Goal: Information Seeking & Learning: Learn about a topic

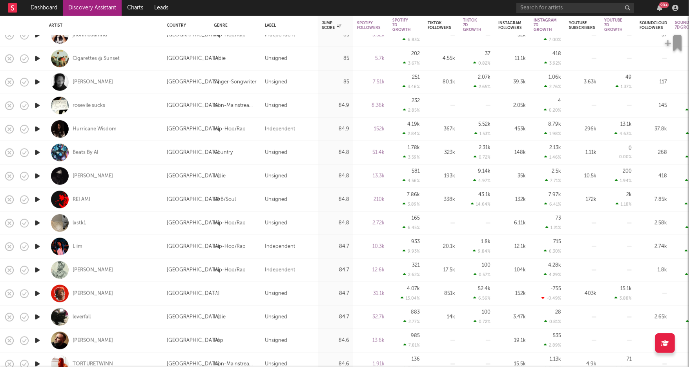
click at [95, 5] on link "Discovery Assistant" at bounding box center [92, 8] width 59 height 16
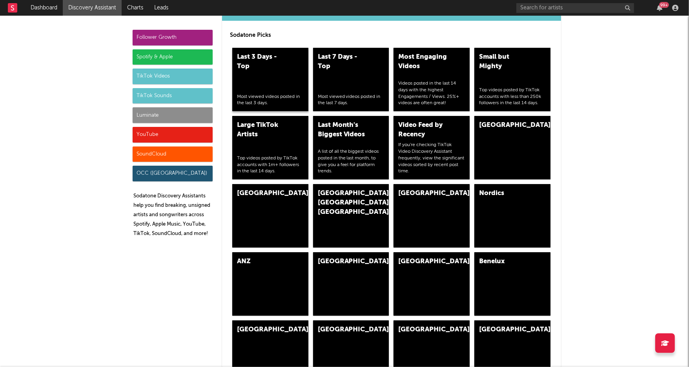
scroll to position [1836, 0]
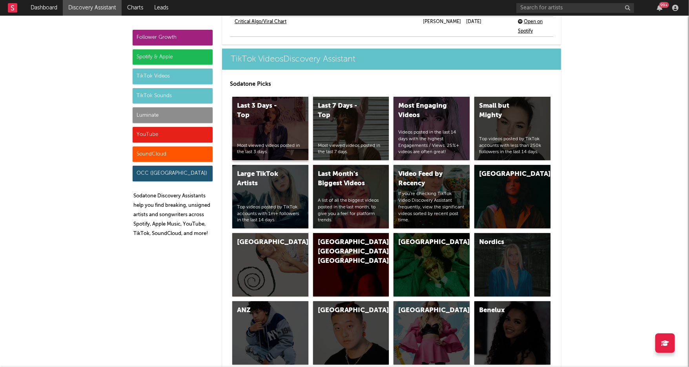
click at [289, 115] on div "Last 3 Days - Top Most viewed videos posted in the last 3 days." at bounding box center [270, 129] width 76 height 64
click at [330, 118] on div "Last 7 Days - Top Most viewed videos posted in the last 7 days." at bounding box center [351, 129] width 76 height 64
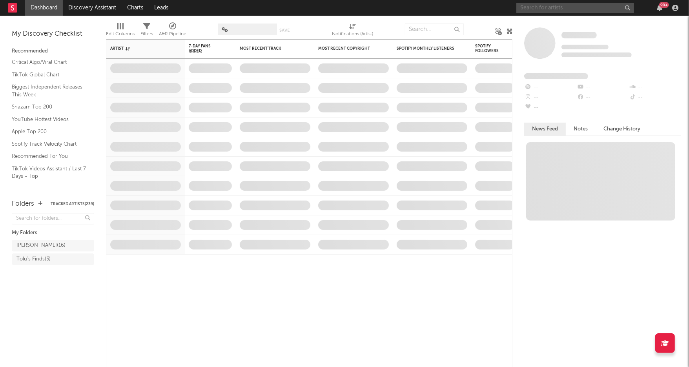
click at [559, 8] on input "text" at bounding box center [575, 8] width 118 height 10
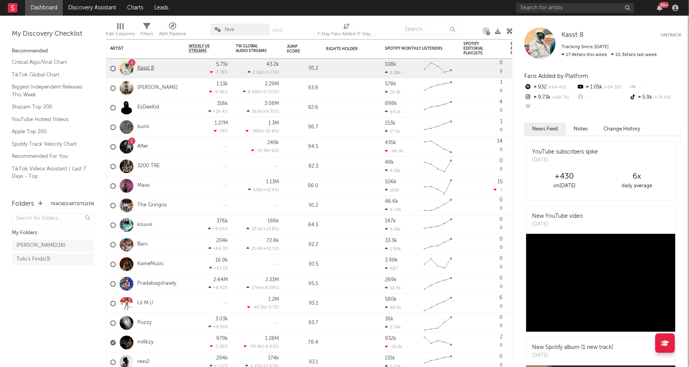
click at [148, 67] on link "Kasst 8" at bounding box center [145, 68] width 17 height 7
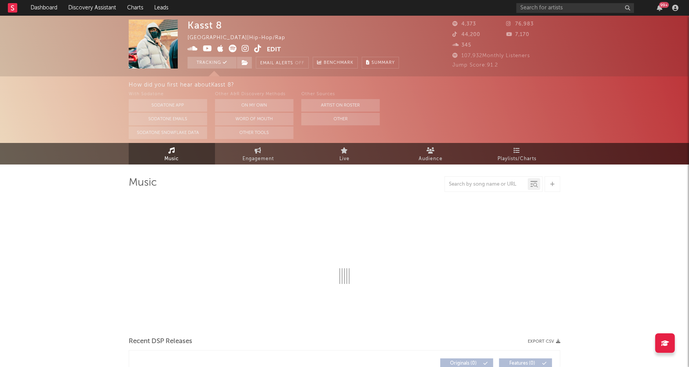
select select "1w"
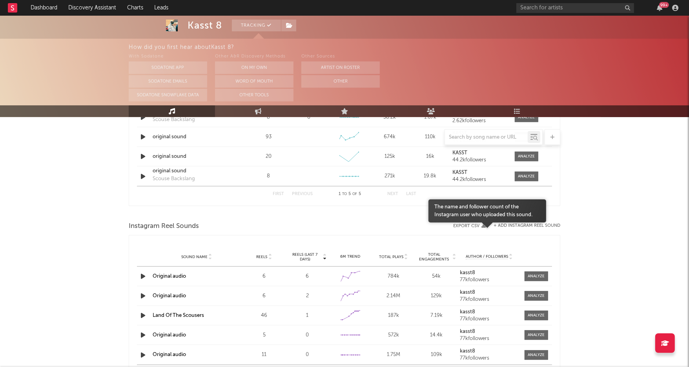
scroll to position [645, 0]
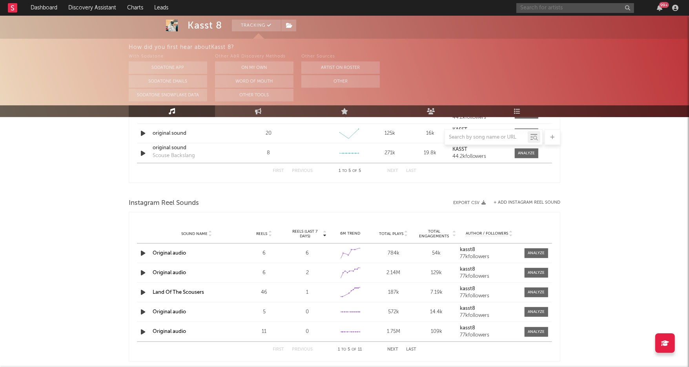
click at [537, 8] on input "text" at bounding box center [575, 8] width 118 height 10
click at [565, 8] on input "deeorslim" at bounding box center [575, 8] width 118 height 10
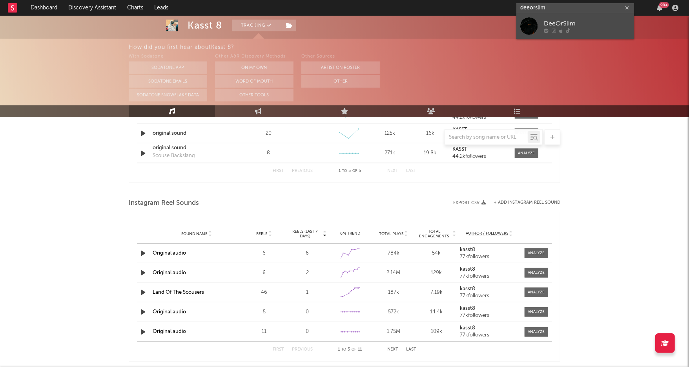
type input "deeorslim"
click at [574, 30] on div at bounding box center [586, 30] width 86 height 5
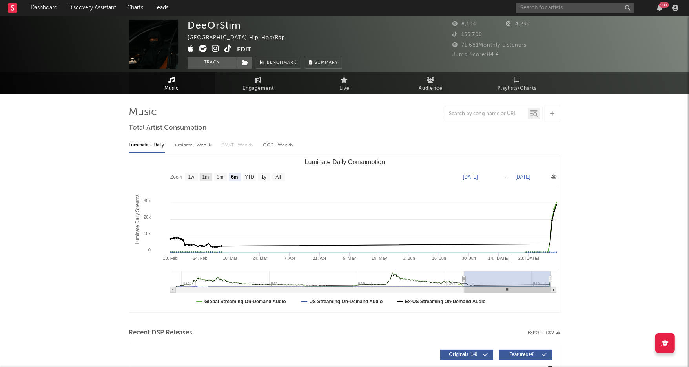
click at [208, 177] on text "1m" at bounding box center [205, 177] width 7 height 5
select select "1m"
type input "2025-07-10"
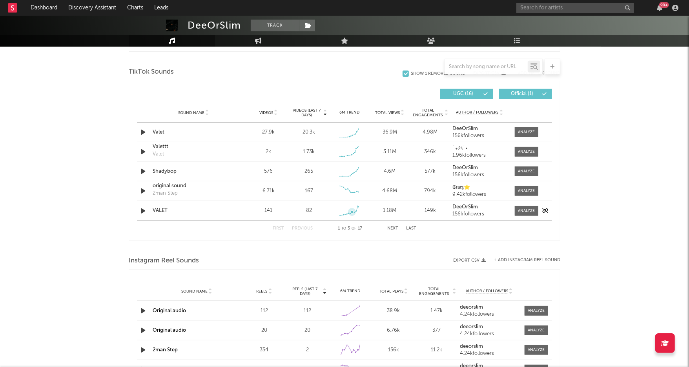
scroll to position [568, 0]
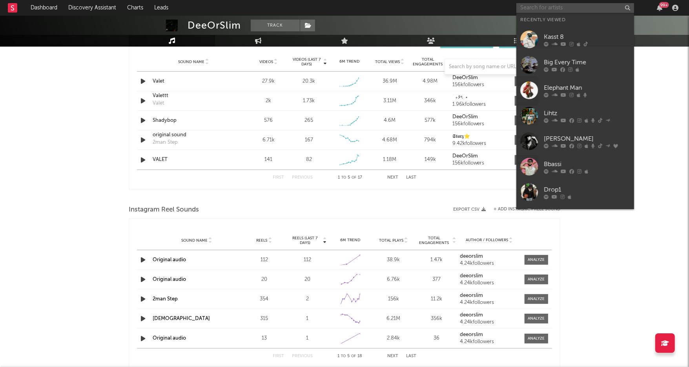
click at [538, 9] on input "text" at bounding box center [575, 8] width 118 height 10
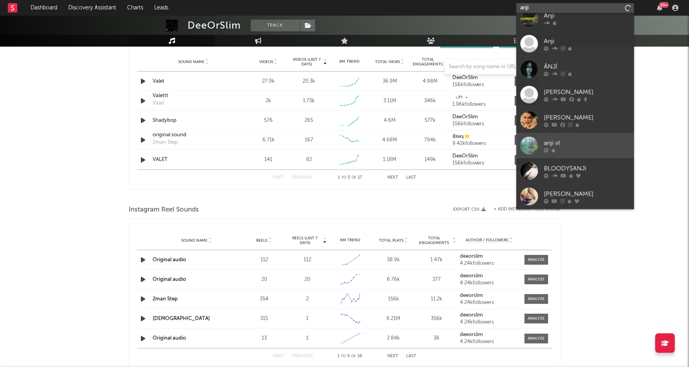
scroll to position [0, 0]
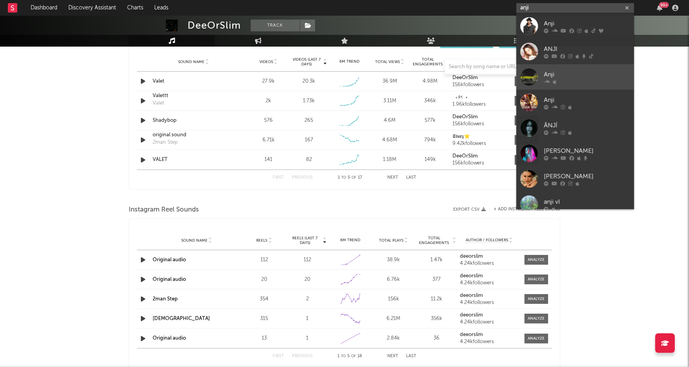
type input "anji"
click at [558, 79] on div at bounding box center [586, 81] width 86 height 5
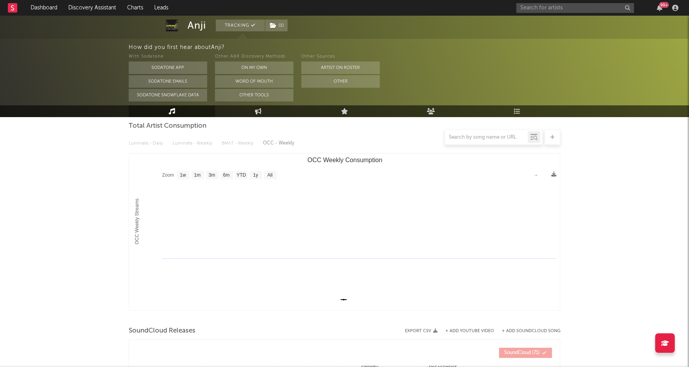
scroll to position [57, 0]
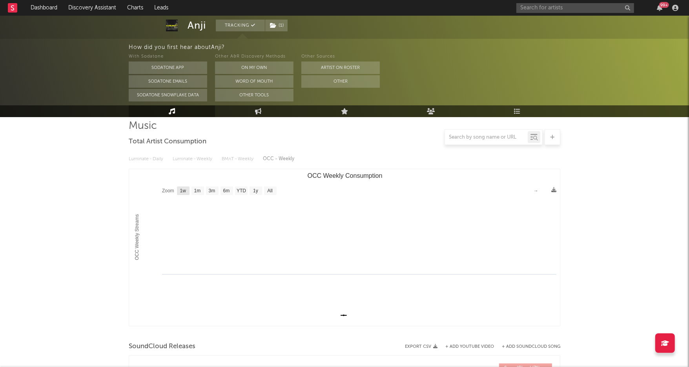
click at [183, 190] on text "1w" at bounding box center [183, 191] width 6 height 5
select select "1w"
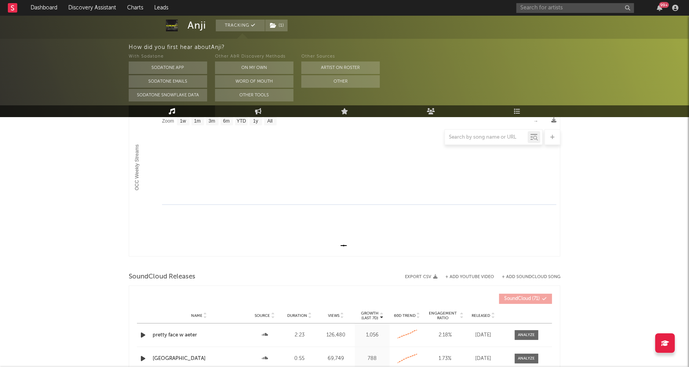
scroll to position [194, 0]
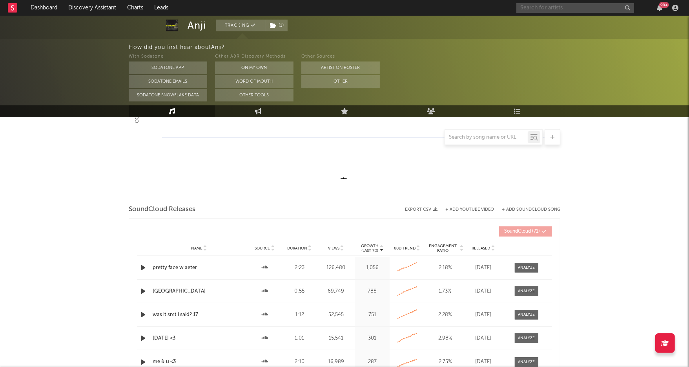
click at [529, 6] on input "text" at bounding box center [575, 8] width 118 height 10
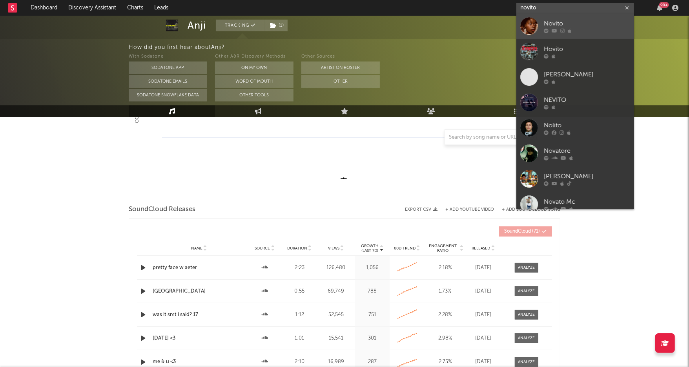
type input "novito"
click at [569, 33] on icon at bounding box center [569, 30] width 4 height 5
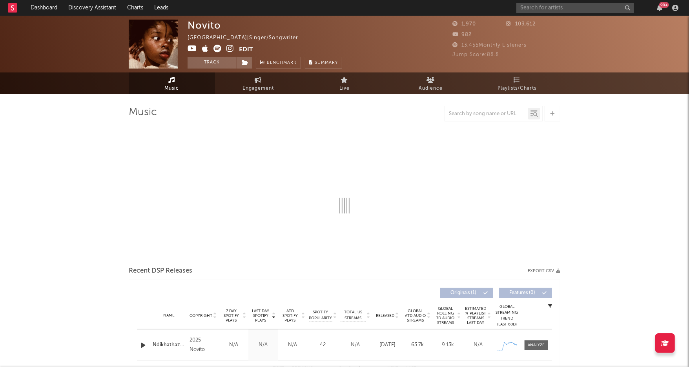
select select "1w"
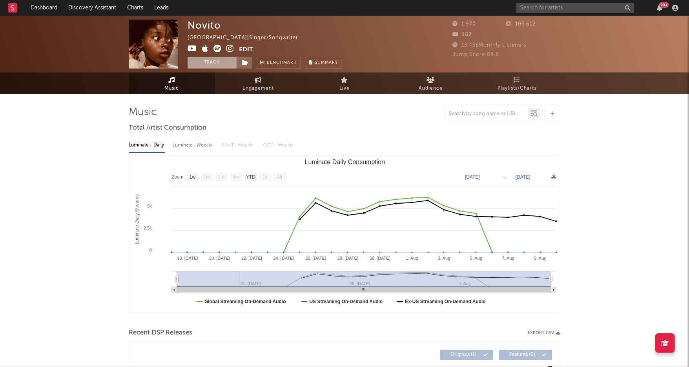
click at [222, 63] on button "Track" at bounding box center [211, 63] width 49 height 12
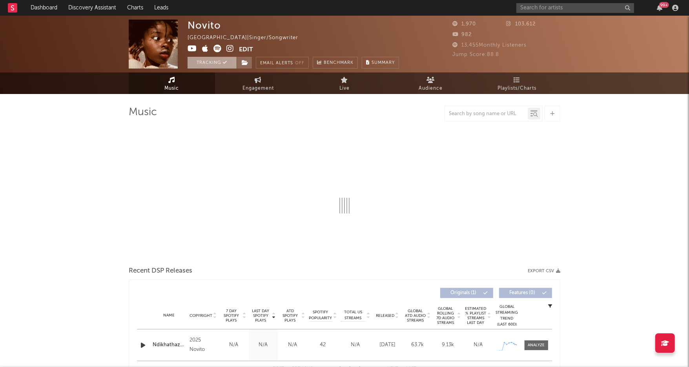
select select "1w"
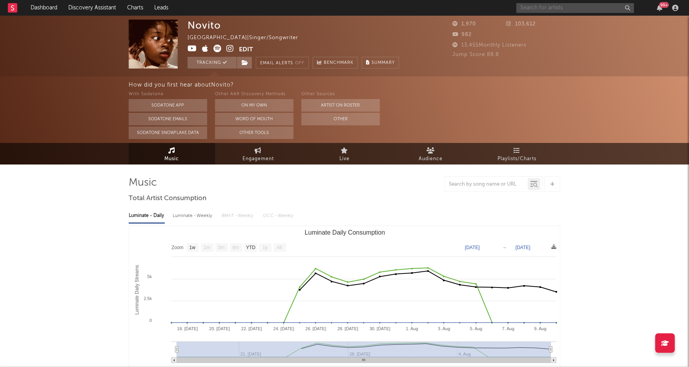
click at [549, 8] on input "text" at bounding box center [575, 8] width 118 height 10
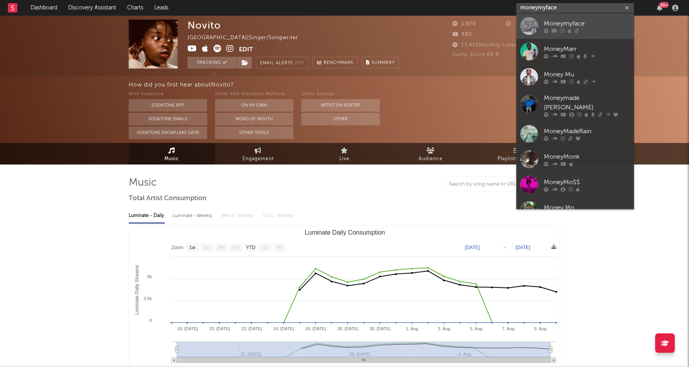
type input "moneymyface"
click at [563, 22] on div "Moneymyface" at bounding box center [586, 23] width 86 height 9
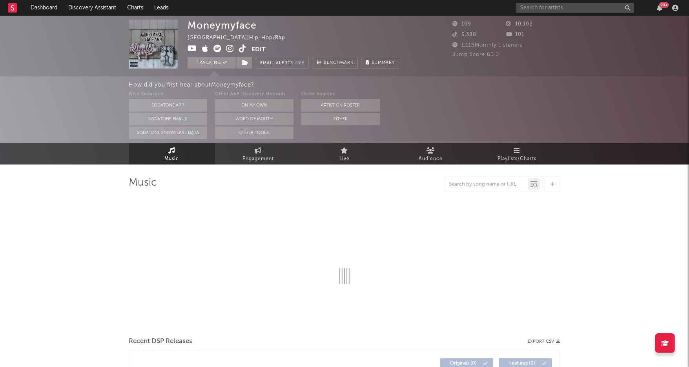
select select "1w"
